Goal: Find contact information: Find contact information

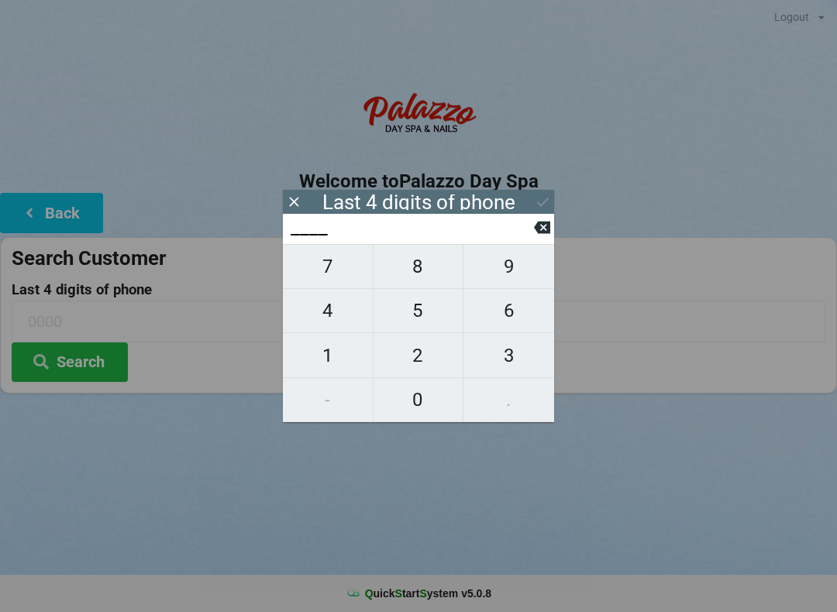
click at [337, 323] on span "4" at bounding box center [328, 310] width 90 height 33
type input "4___"
click at [514, 279] on span "9" at bounding box center [508, 266] width 91 height 33
type input "49__"
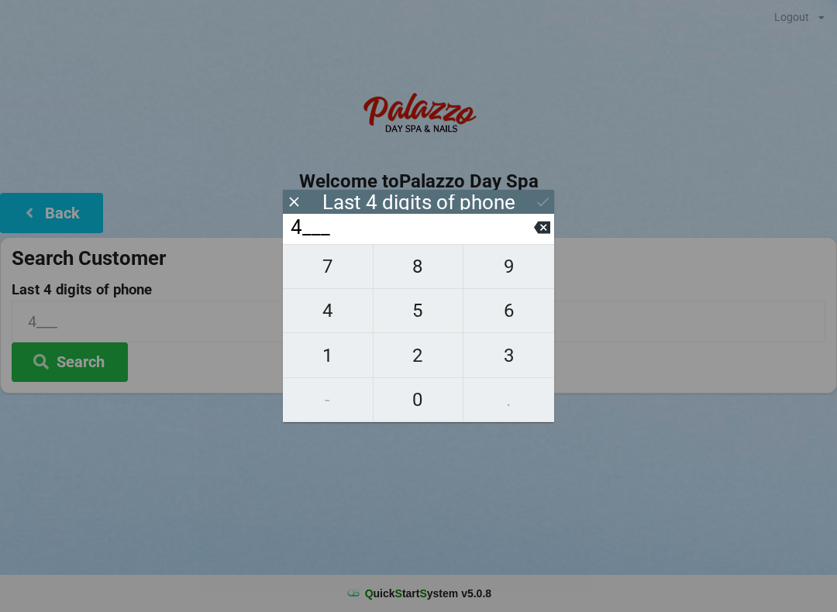
type input "49__"
click at [321, 275] on span "7" at bounding box center [328, 266] width 90 height 33
type input "497_"
click at [420, 416] on span "0" at bounding box center [418, 400] width 90 height 33
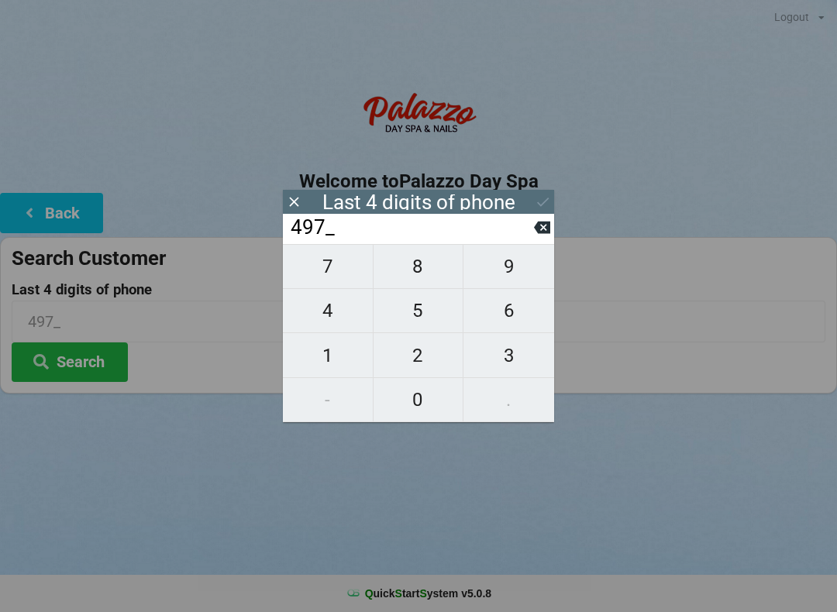
type input "4970"
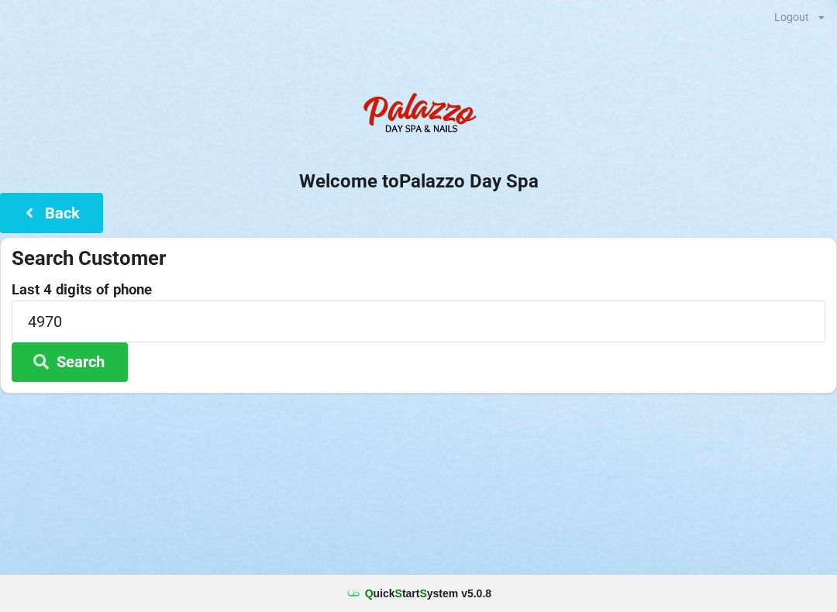
click at [77, 370] on button "Search" at bounding box center [70, 362] width 116 height 40
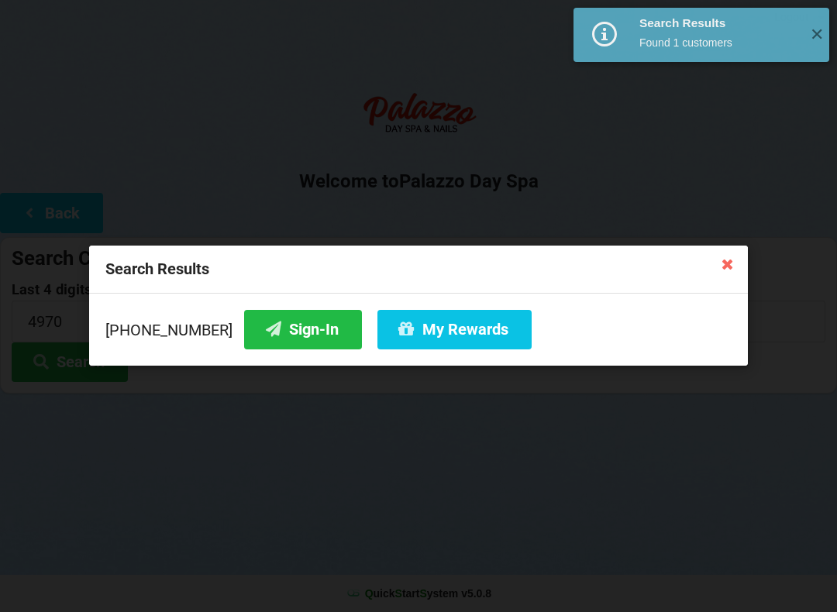
click at [275, 337] on button "Sign-In" at bounding box center [303, 330] width 118 height 40
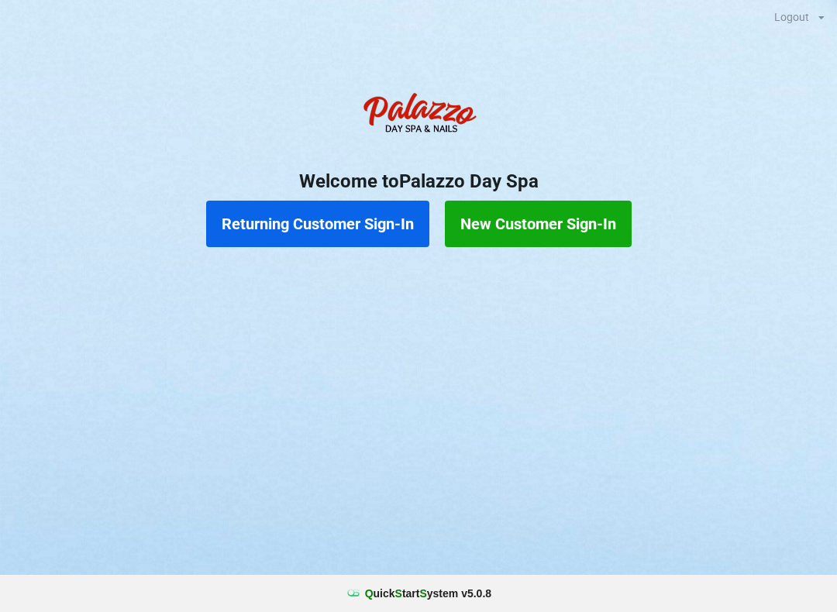
click at [380, 220] on button "Returning Customer Sign-In" at bounding box center [317, 224] width 223 height 46
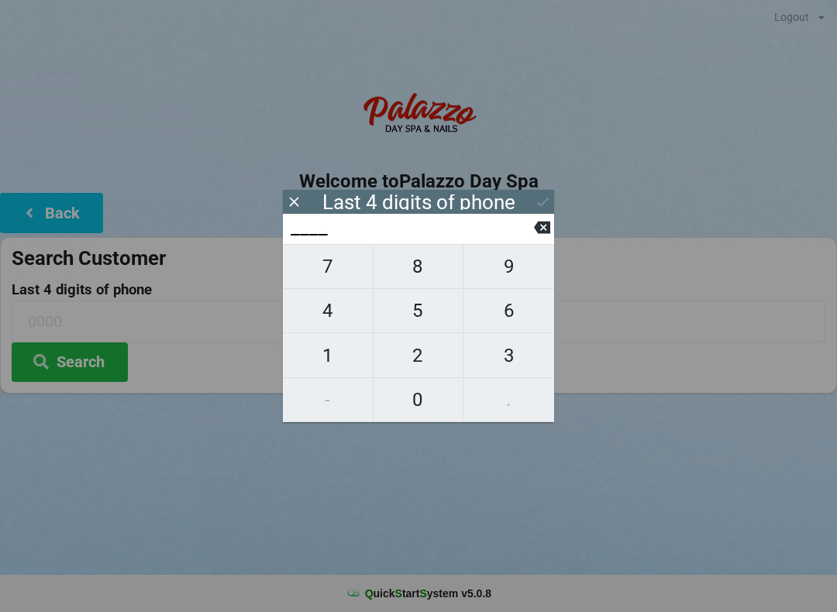
click at [432, 270] on span "8" at bounding box center [418, 266] width 90 height 33
type input "8___"
click at [418, 411] on span "0" at bounding box center [418, 400] width 90 height 33
type input "80__"
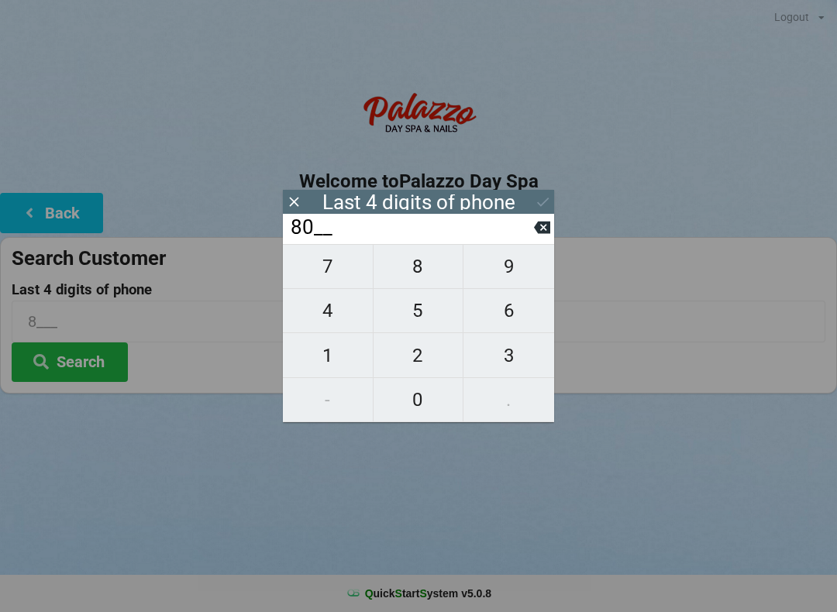
type input "80__"
click at [422, 327] on span "5" at bounding box center [418, 310] width 90 height 33
type input "805_"
click at [330, 363] on span "1" at bounding box center [328, 355] width 90 height 33
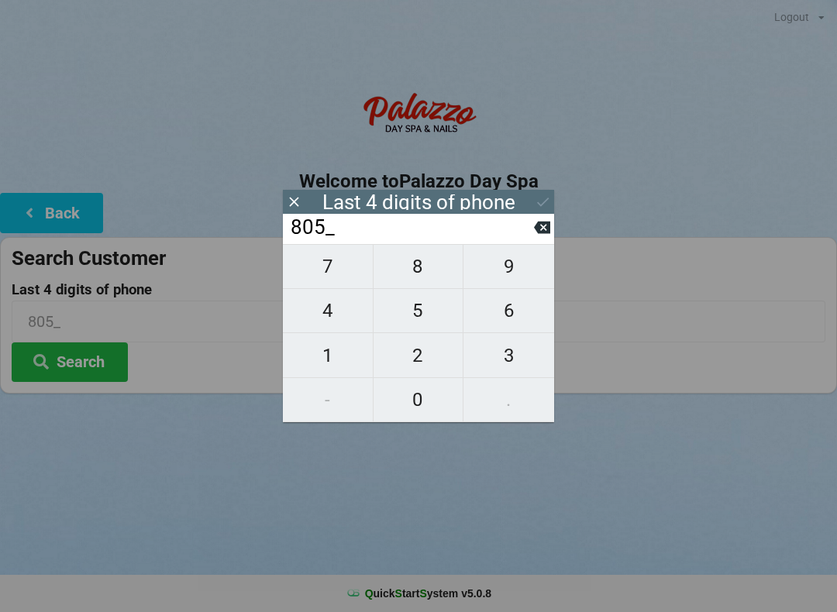
type input "8051"
click at [96, 367] on button "Search" at bounding box center [70, 362] width 116 height 40
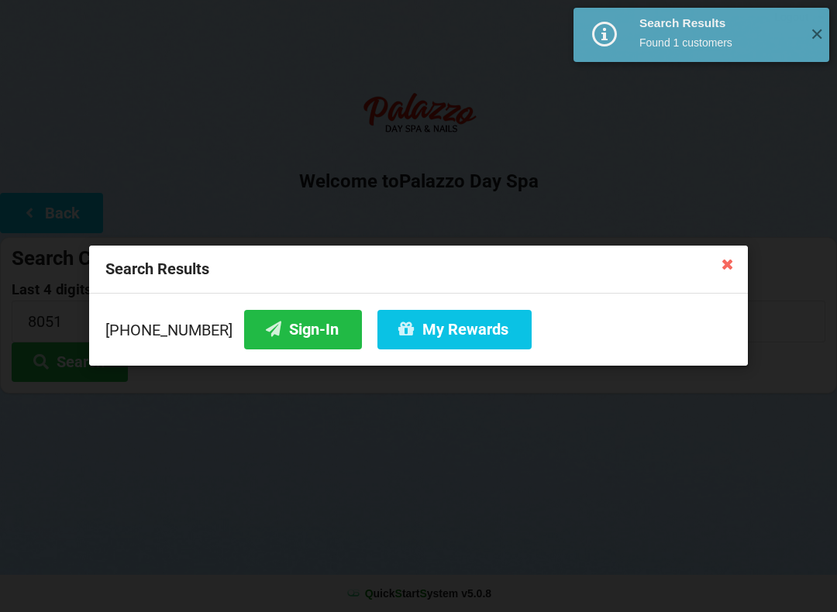
click at [282, 342] on button "Sign-In" at bounding box center [303, 330] width 118 height 40
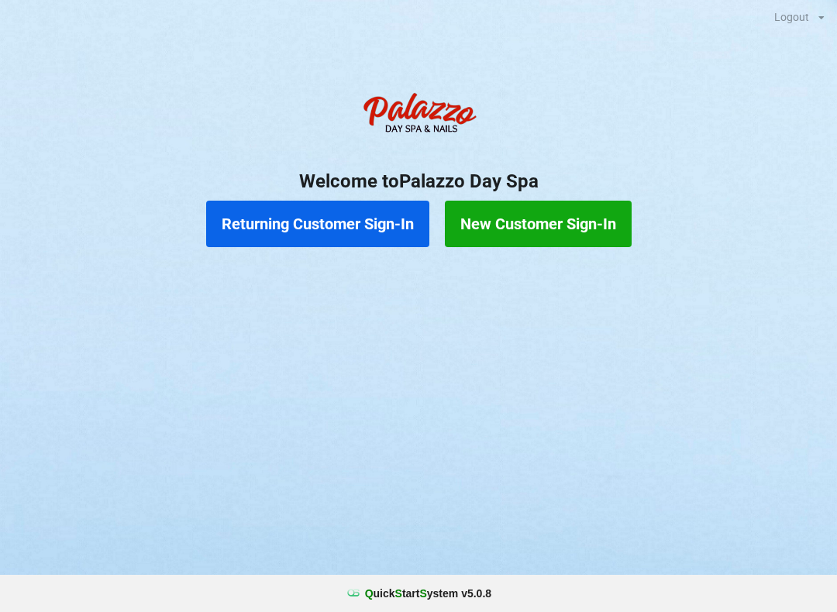
click at [358, 232] on button "Returning Customer Sign-In" at bounding box center [317, 224] width 223 height 46
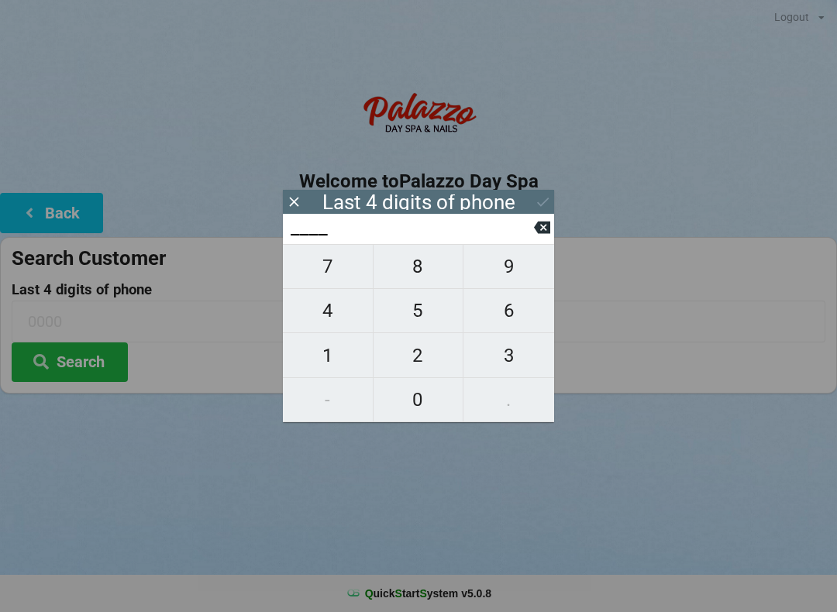
click at [330, 276] on span "7" at bounding box center [328, 266] width 90 height 33
type input "7___"
click at [414, 276] on span "8" at bounding box center [418, 266] width 90 height 33
type input "78__"
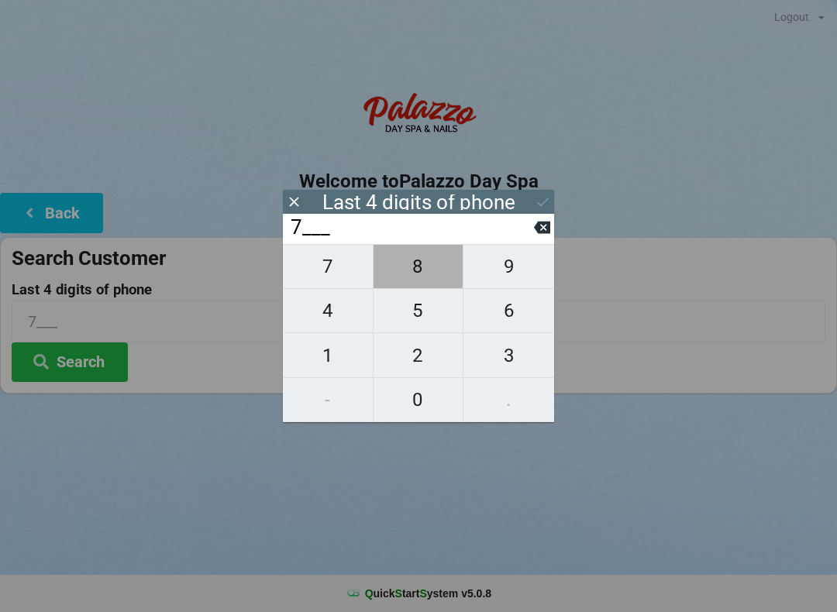
type input "78__"
click at [517, 319] on span "6" at bounding box center [508, 310] width 91 height 33
type input "786_"
click at [411, 402] on span "0" at bounding box center [418, 400] width 90 height 33
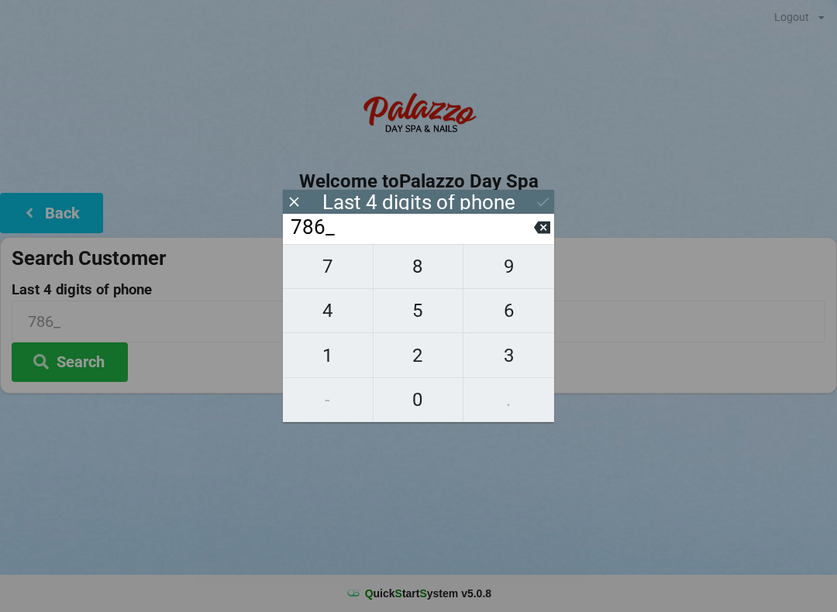
type input "7860"
click at [97, 363] on button "Search" at bounding box center [70, 362] width 116 height 40
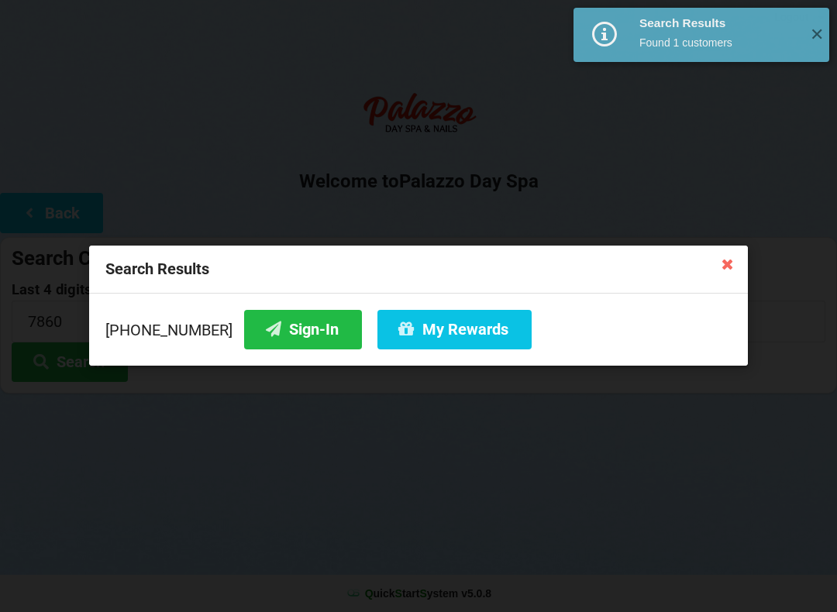
click at [743, 256] on div "Search Results" at bounding box center [418, 270] width 659 height 48
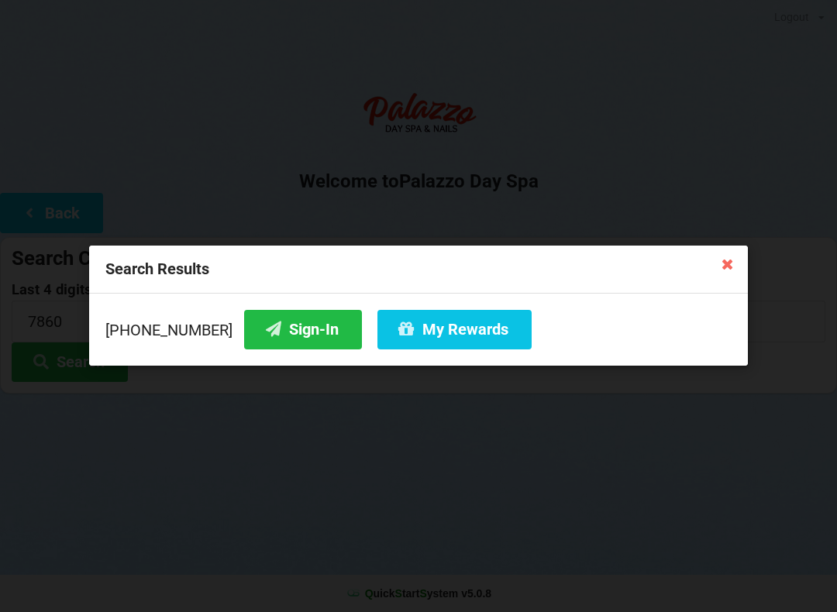
click at [263, 318] on button "Sign-In" at bounding box center [303, 330] width 118 height 40
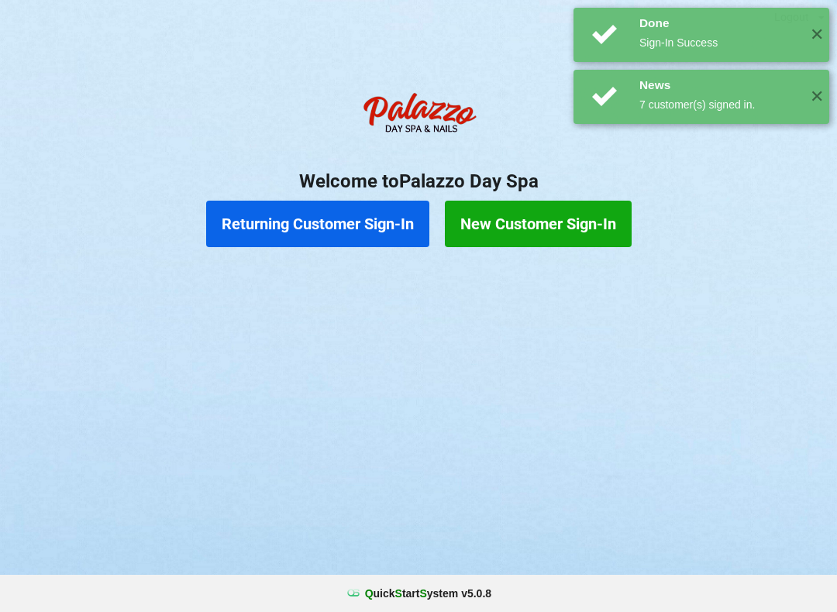
click at [366, 228] on button "Returning Customer Sign-In" at bounding box center [317, 224] width 223 height 46
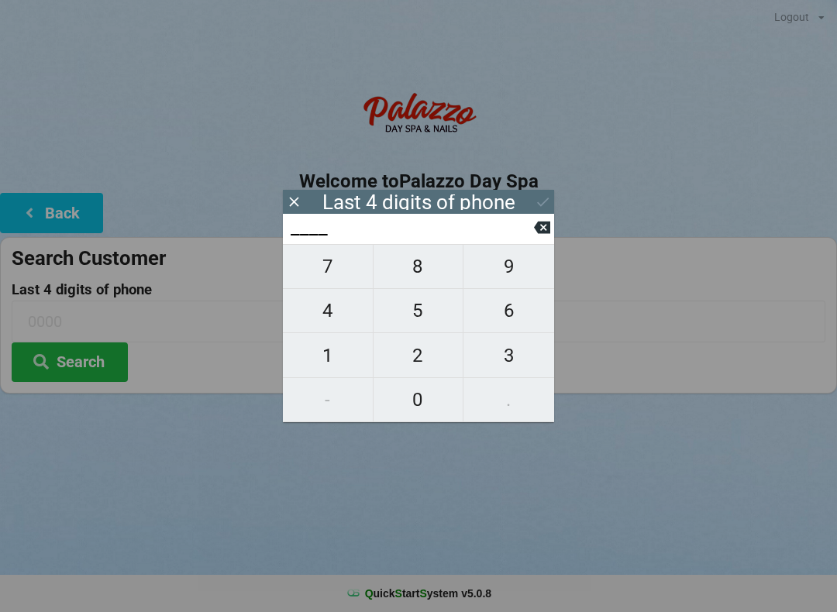
click at [509, 324] on span "6" at bounding box center [508, 310] width 91 height 33
type input "6___"
click at [329, 319] on span "4" at bounding box center [328, 310] width 90 height 33
type input "64__"
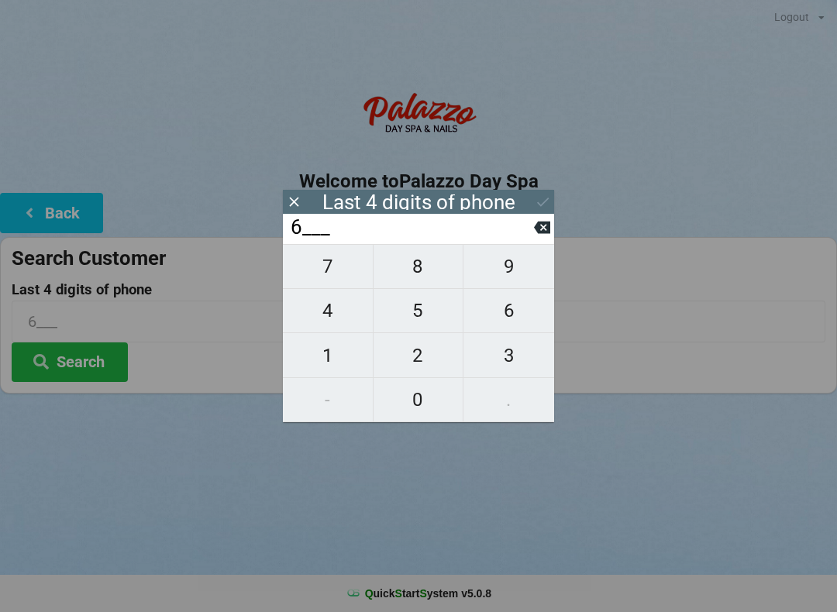
type input "64__"
click at [422, 281] on span "8" at bounding box center [418, 266] width 90 height 33
type input "648_"
click at [322, 327] on span "4" at bounding box center [328, 310] width 90 height 33
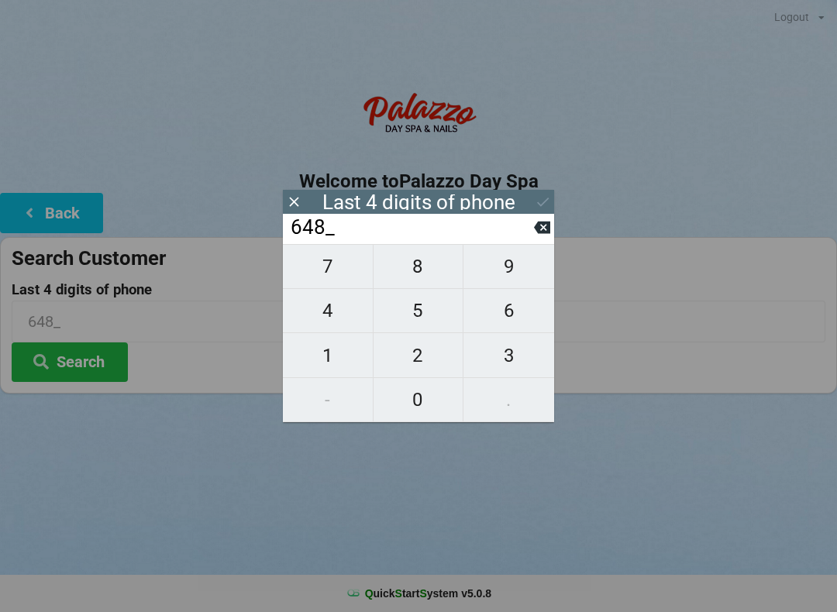
type input "6484"
click at [547, 204] on icon at bounding box center [543, 202] width 16 height 16
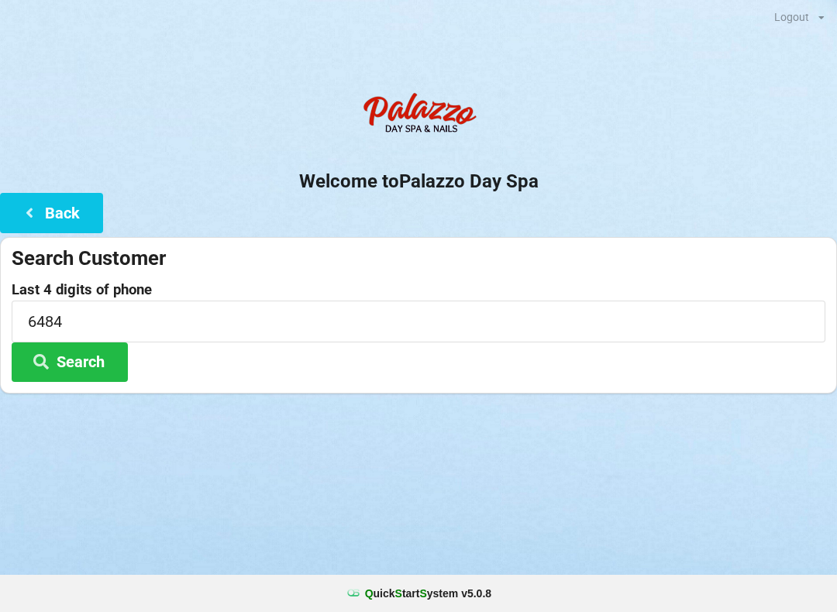
click at [108, 374] on button "Search" at bounding box center [70, 362] width 116 height 40
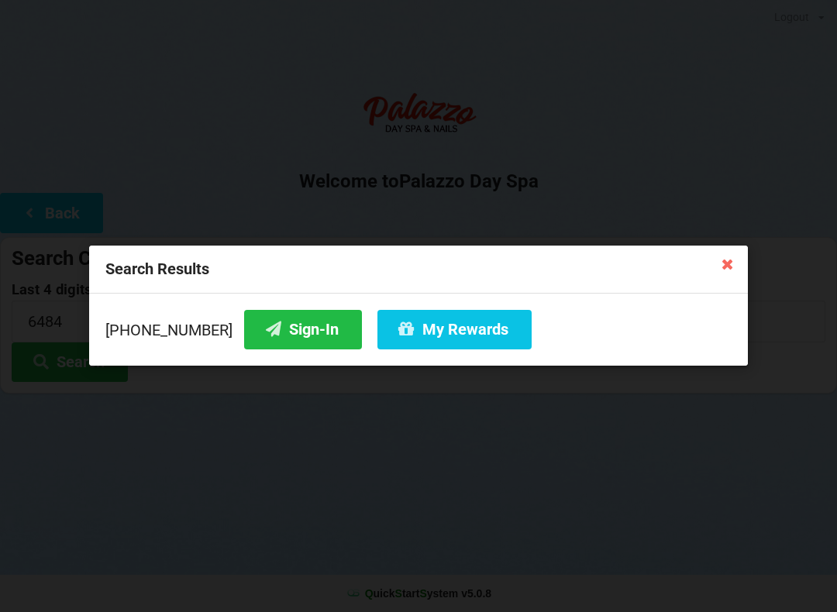
click at [293, 320] on button "Sign-In" at bounding box center [303, 330] width 118 height 40
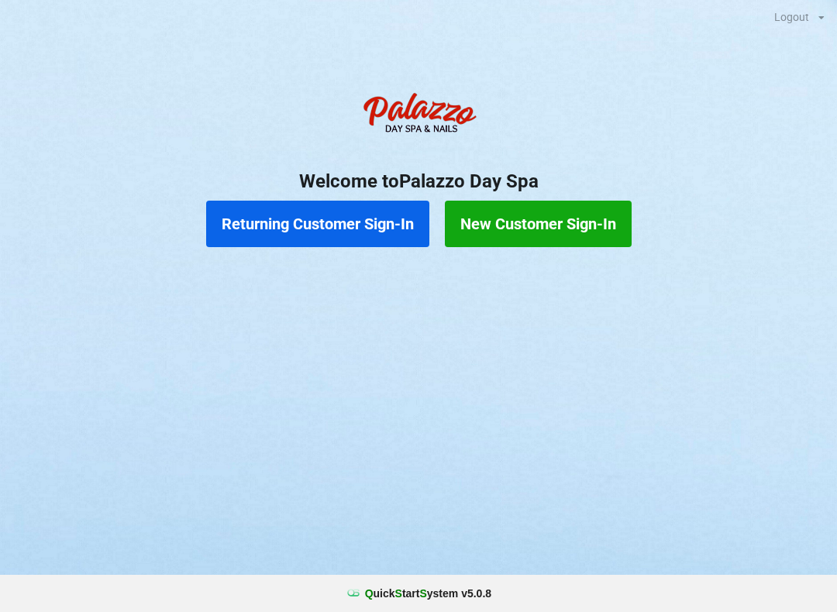
click at [360, 222] on button "Returning Customer Sign-In" at bounding box center [317, 224] width 223 height 46
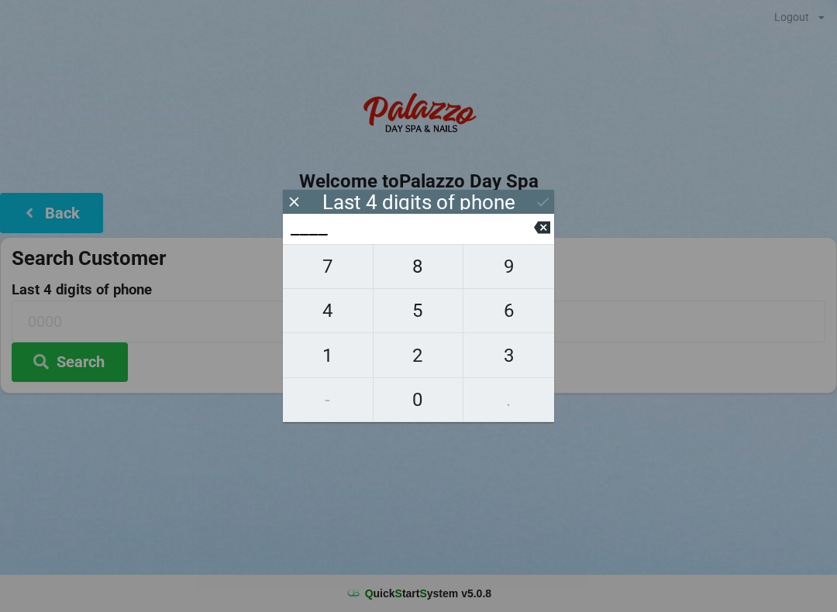
click at [518, 313] on span "6" at bounding box center [508, 310] width 91 height 33
type input "6___"
click at [420, 389] on span "0" at bounding box center [418, 400] width 90 height 33
type input "60__"
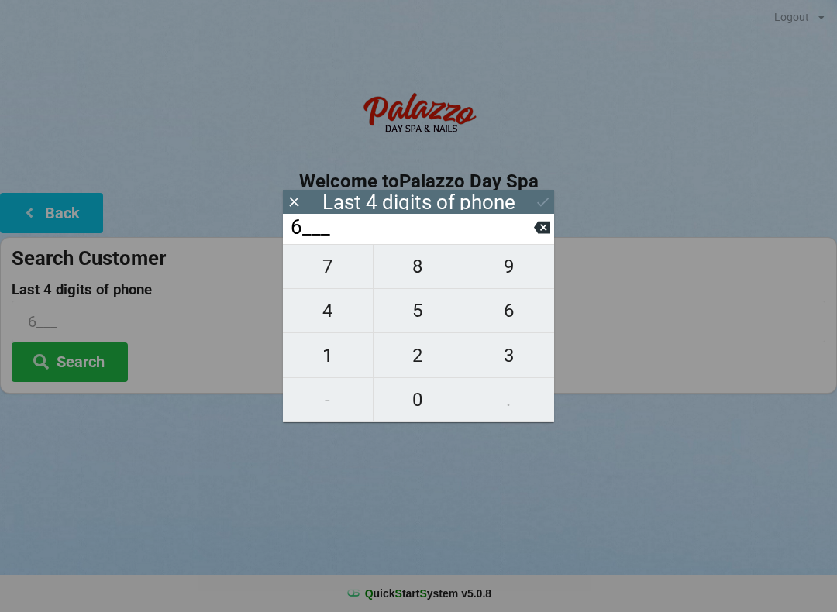
type input "60__"
click at [418, 274] on span "8" at bounding box center [418, 266] width 90 height 33
type input "608_"
click at [331, 353] on span "1" at bounding box center [328, 355] width 90 height 33
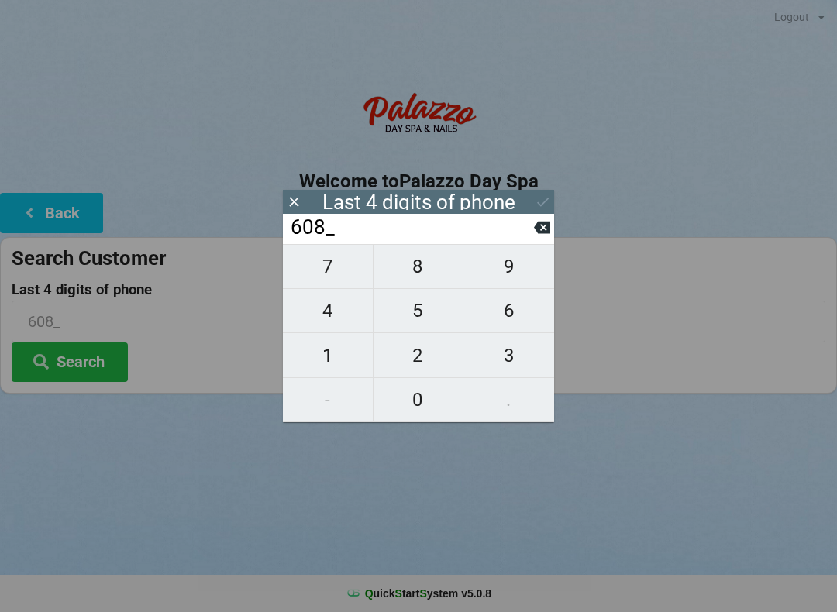
type input "6081"
click at [538, 203] on icon at bounding box center [543, 202] width 12 height 9
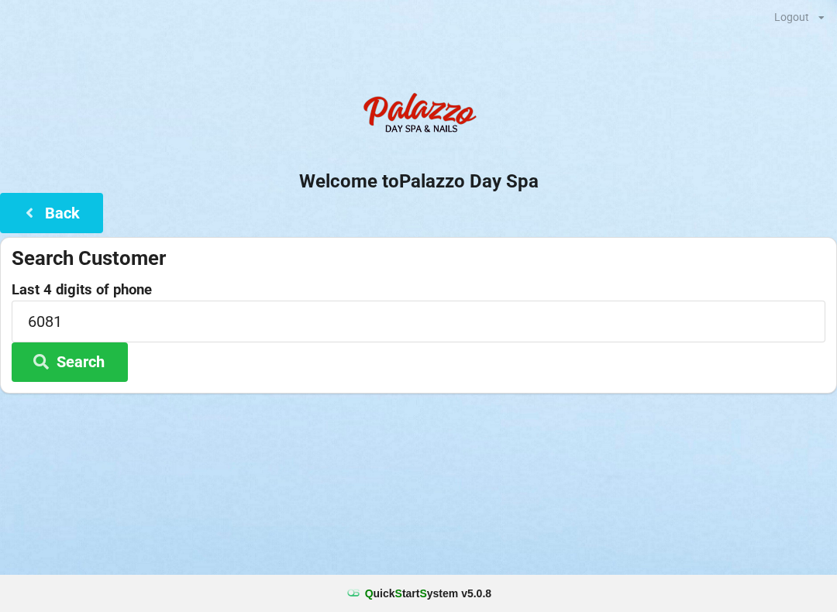
click at [84, 369] on button "Search" at bounding box center [70, 362] width 116 height 40
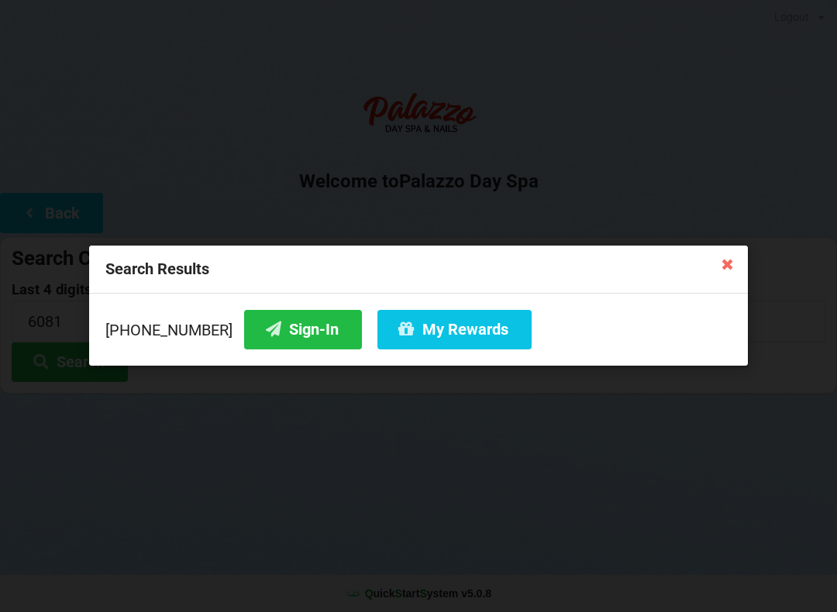
click at [276, 334] on button "Sign-In" at bounding box center [303, 330] width 118 height 40
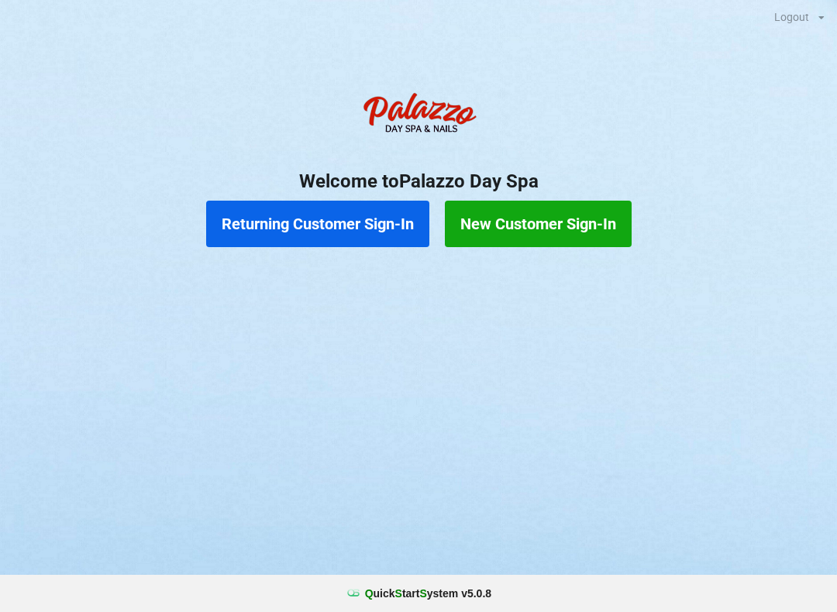
click at [356, 232] on button "Returning Customer Sign-In" at bounding box center [317, 224] width 223 height 46
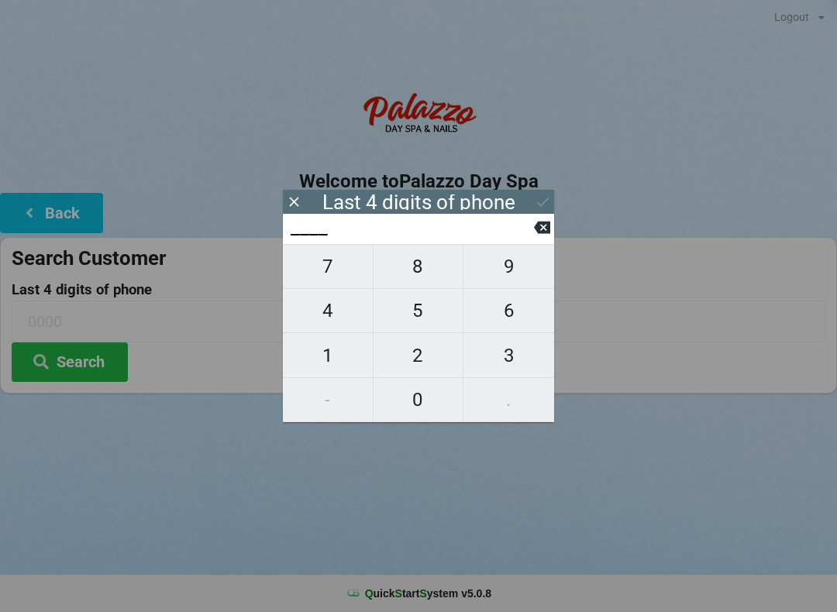
click at [332, 322] on span "4" at bounding box center [328, 310] width 90 height 33
type input "4___"
click at [411, 404] on span "0" at bounding box center [418, 400] width 90 height 33
type input "40__"
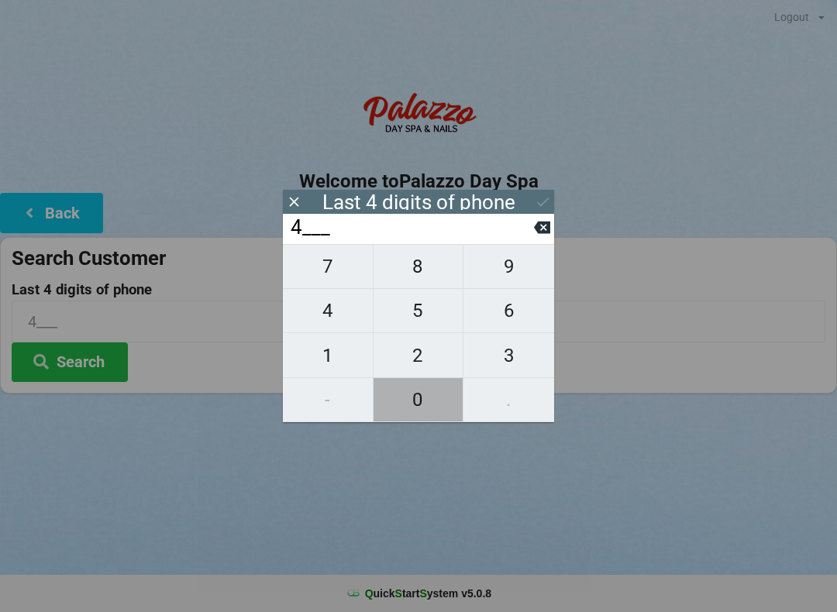
type input "40__"
click at [332, 283] on span "7" at bounding box center [328, 266] width 90 height 33
type input "407_"
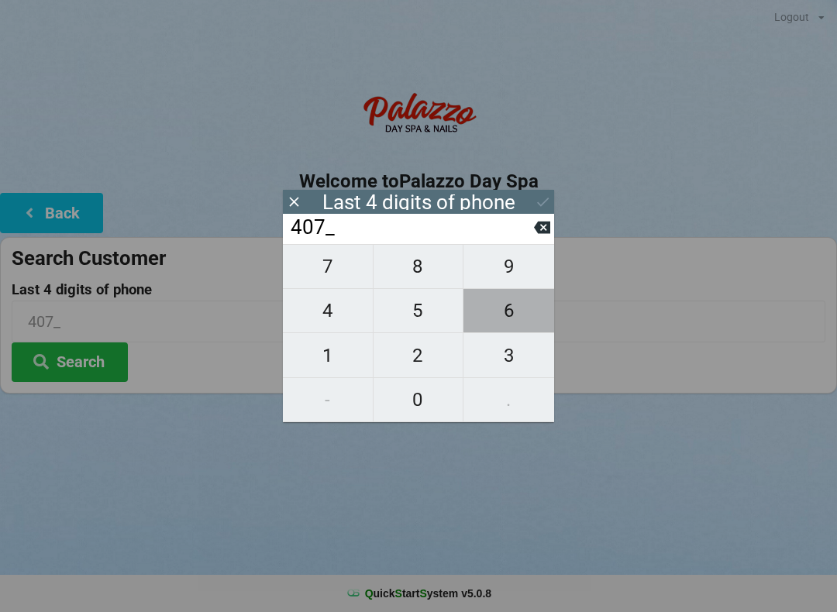
click at [518, 316] on span "6" at bounding box center [508, 310] width 91 height 33
type input "4076"
click at [549, 231] on icon at bounding box center [542, 228] width 16 height 12
click at [335, 281] on span "7" at bounding box center [328, 266] width 90 height 33
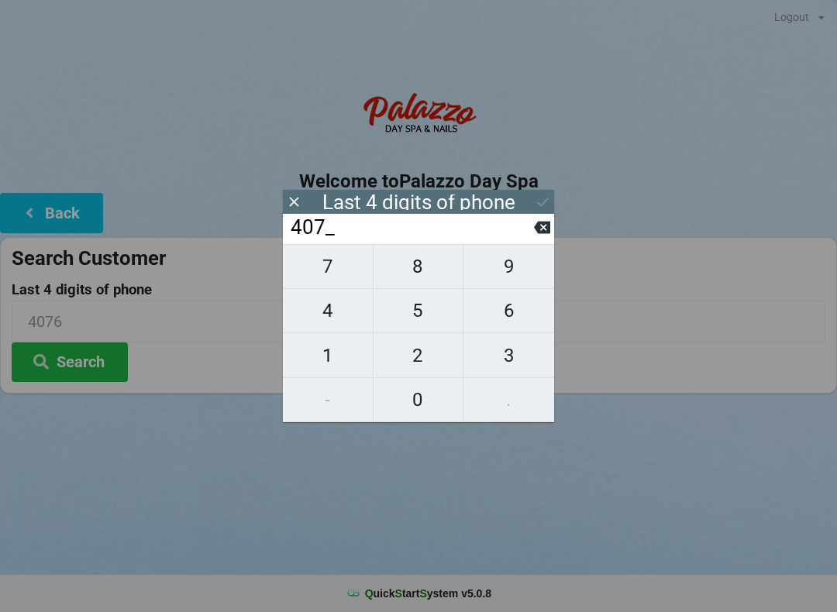
type input "4077"
click at [521, 322] on div "7 8 9 4 5 6 1 2 3 - 0 ." at bounding box center [418, 333] width 271 height 178
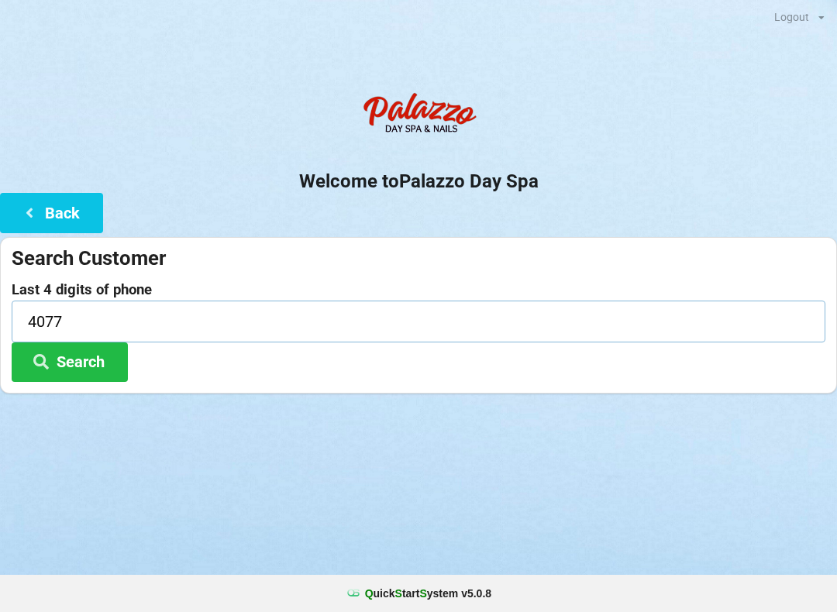
click at [113, 327] on input "4077" at bounding box center [419, 321] width 814 height 41
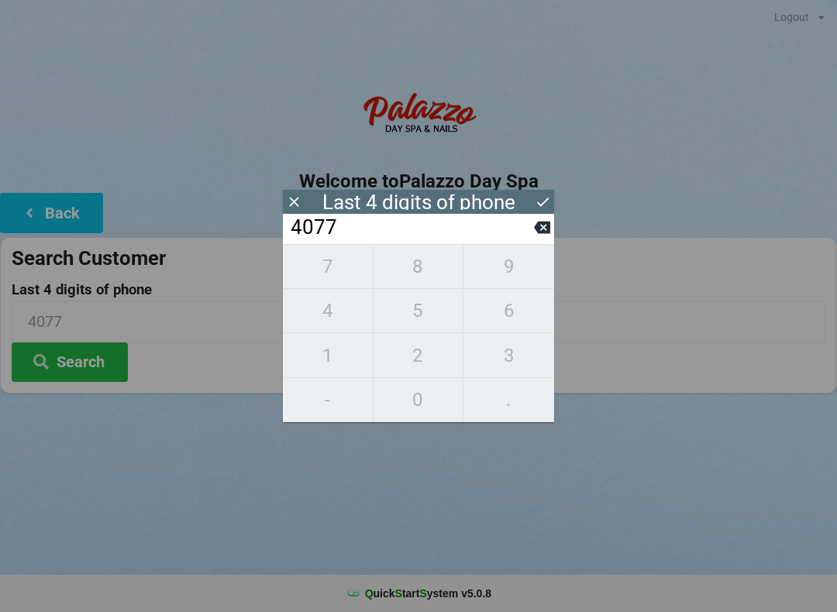
click at [537, 236] on icon at bounding box center [542, 227] width 16 height 16
click at [546, 229] on icon at bounding box center [542, 228] width 16 height 12
click at [544, 234] on icon at bounding box center [542, 228] width 16 height 12
type input "____"
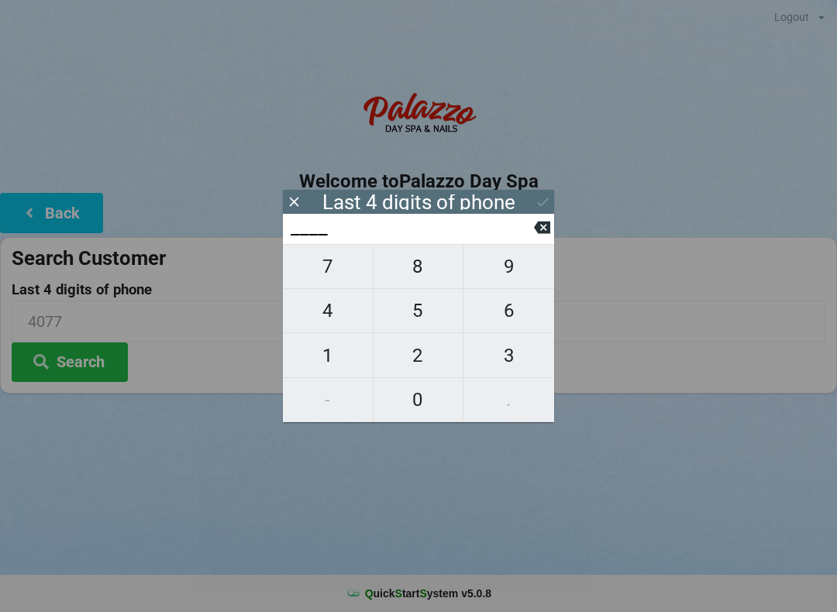
click at [510, 362] on span "3" at bounding box center [508, 355] width 91 height 33
type input "3___"
click at [425, 281] on span "8" at bounding box center [418, 266] width 90 height 33
type input "38__"
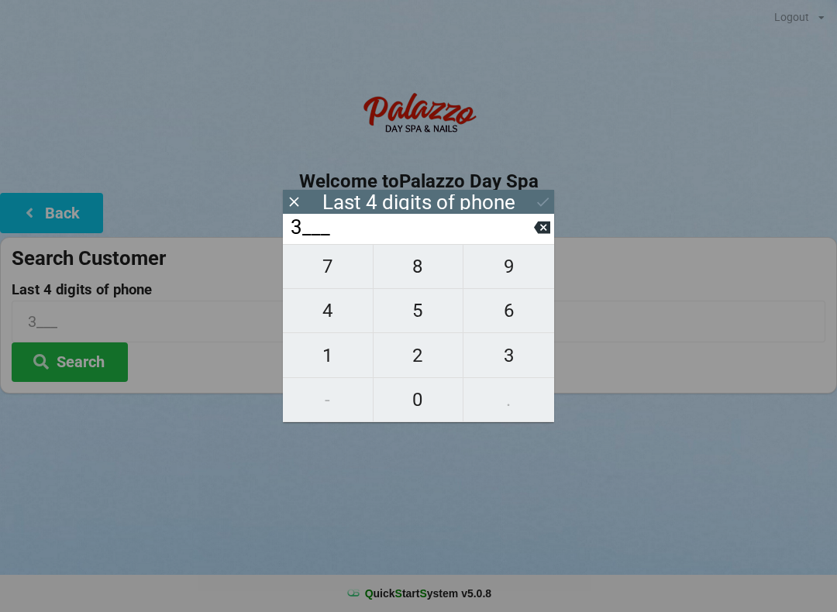
type input "38__"
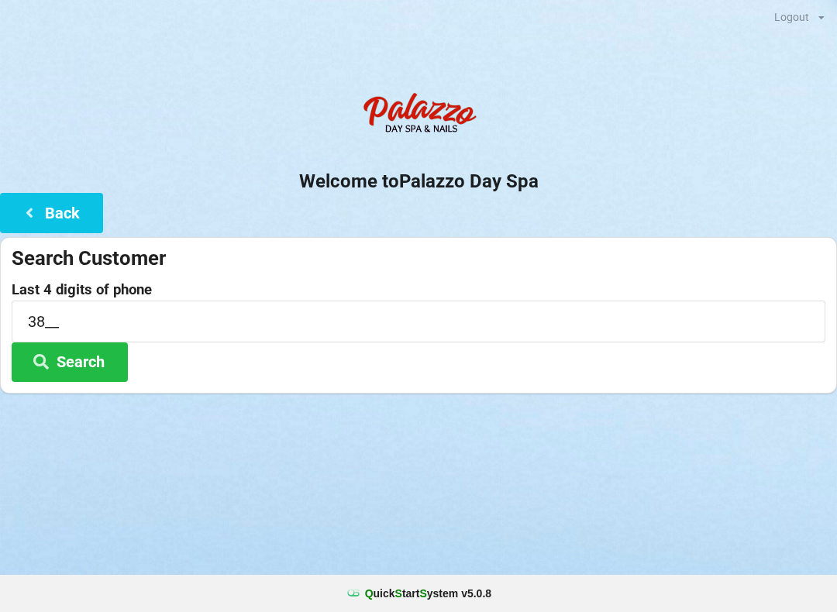
click at [16, 208] on button "Back" at bounding box center [51, 213] width 103 height 40
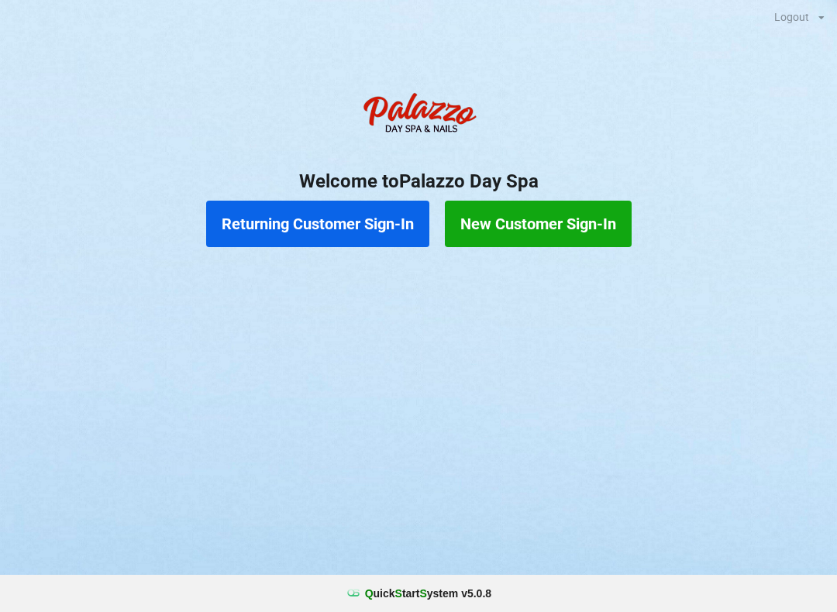
click at [322, 223] on button "Returning Customer Sign-In" at bounding box center [317, 224] width 223 height 46
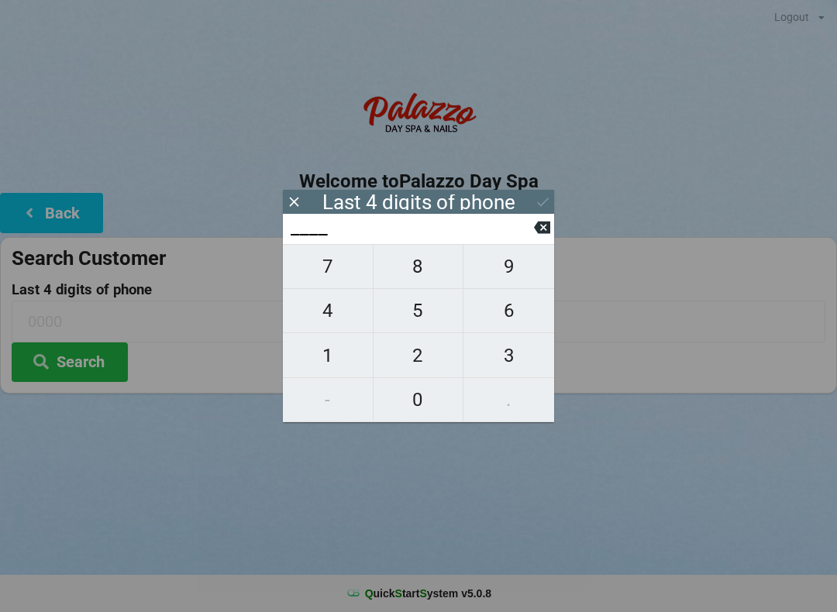
click at [508, 359] on span "3" at bounding box center [508, 355] width 91 height 33
type input "3___"
click at [412, 410] on span "0" at bounding box center [418, 400] width 90 height 33
type input "30__"
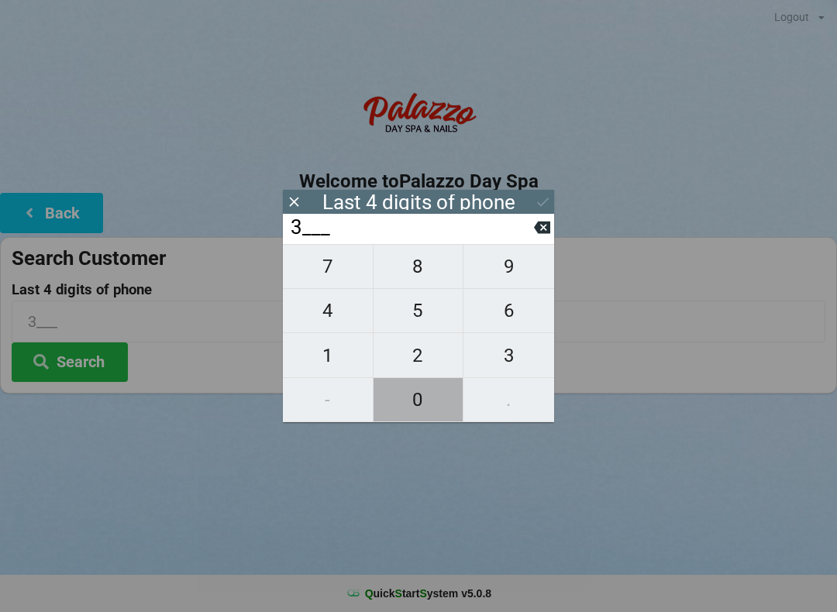
type input "30__"
click at [539, 229] on icon at bounding box center [542, 228] width 16 height 12
click at [411, 270] on span "8" at bounding box center [418, 266] width 90 height 33
type input "38__"
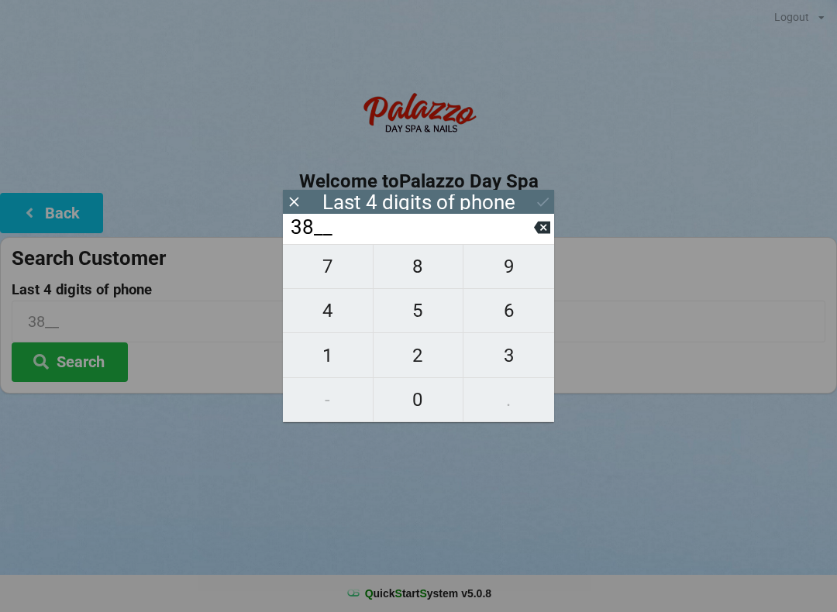
click at [503, 276] on span "9" at bounding box center [508, 266] width 91 height 33
type input "389_"
click at [406, 408] on span "0" at bounding box center [418, 400] width 90 height 33
type input "3890"
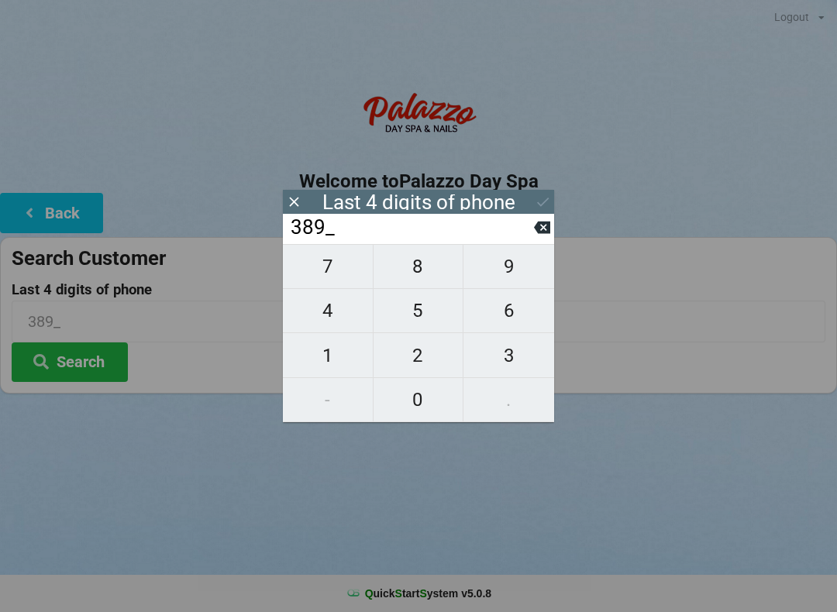
type input "3890"
click at [77, 360] on button "Search" at bounding box center [70, 362] width 116 height 40
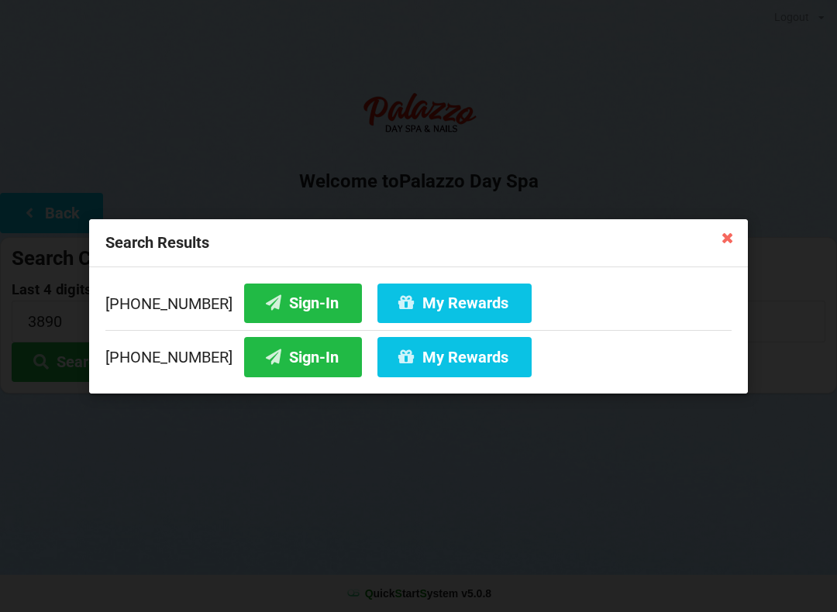
click at [167, 387] on div "[PHONE_NUMBER] Sign-In My Rewards [PHONE_NUMBER] Sign-In My Rewards" at bounding box center [418, 330] width 659 height 126
click at [427, 369] on button "My Rewards" at bounding box center [454, 357] width 154 height 40
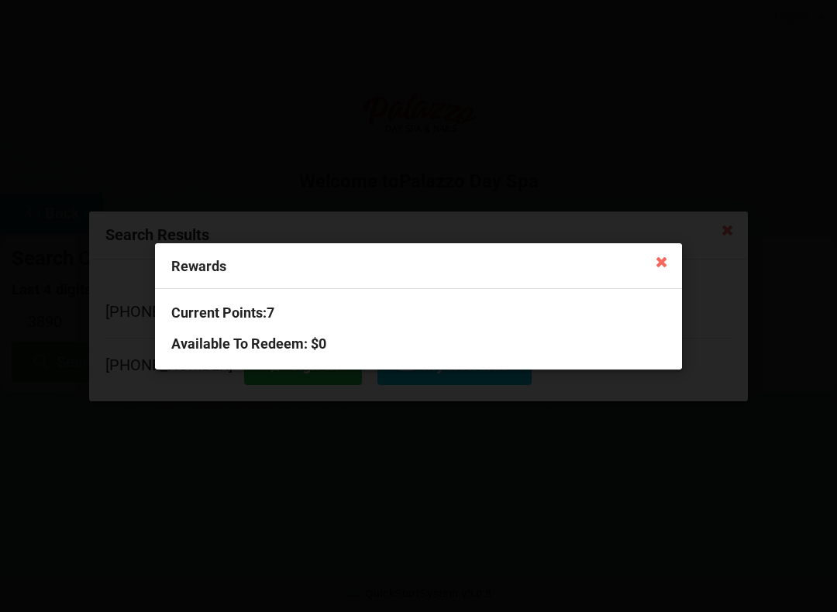
click at [665, 267] on icon at bounding box center [661, 261] width 25 height 25
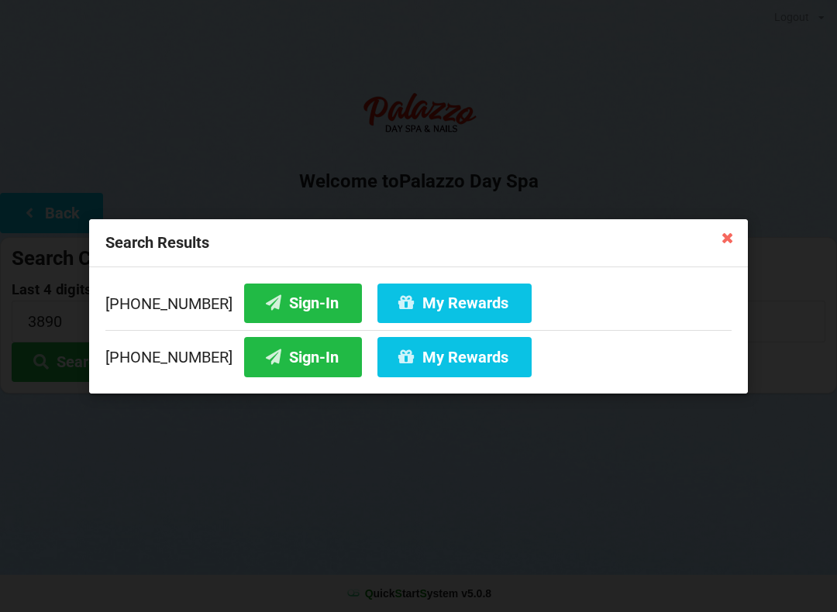
click at [731, 232] on icon at bounding box center [727, 237] width 25 height 25
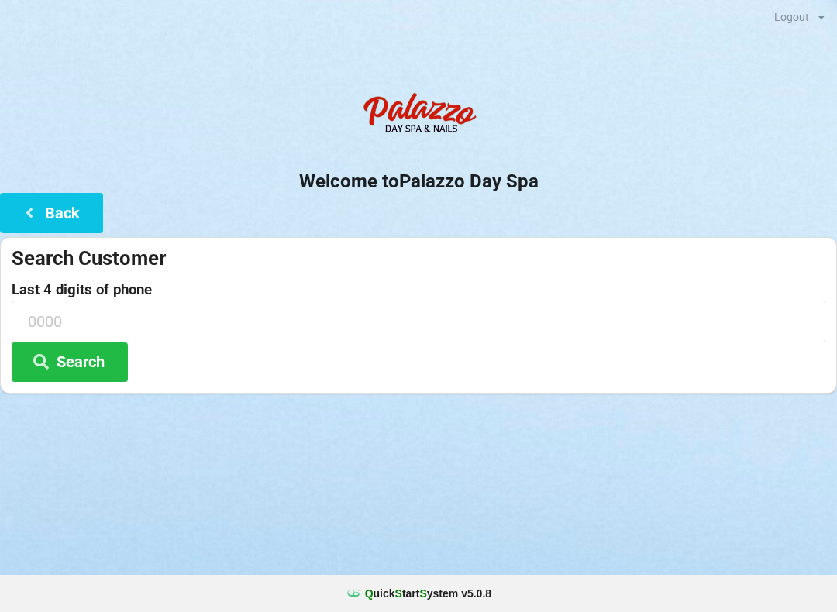
click at [26, 219] on icon at bounding box center [29, 211] width 19 height 13
